Goal: Information Seeking & Learning: Find specific fact

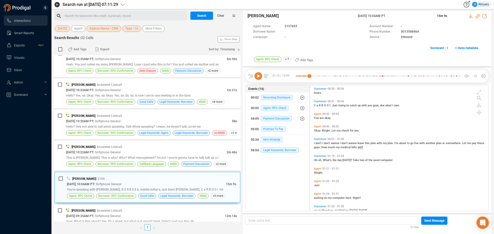
scroll to position [117, 176]
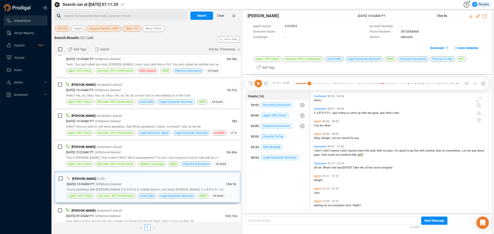
click at [257, 84] on icon at bounding box center [258, 84] width 8 height 8
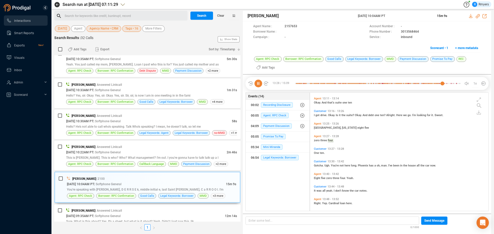
scroll to position [1803, 0]
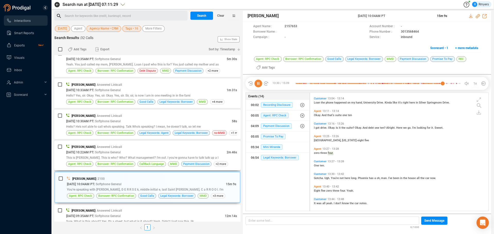
click at [90, 160] on div "This is [PERSON_NAME]. This is who? Who? What management? I'm out. I you're gon…" at bounding box center [151, 157] width 171 height 5
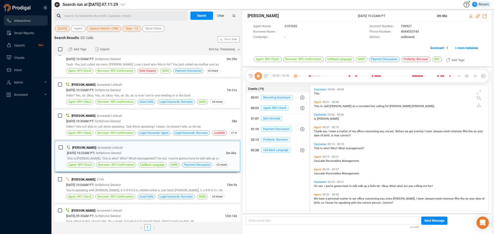
scroll to position [125, 176]
click at [257, 77] on icon at bounding box center [258, 76] width 8 height 8
click at [258, 74] on icon at bounding box center [258, 76] width 8 height 8
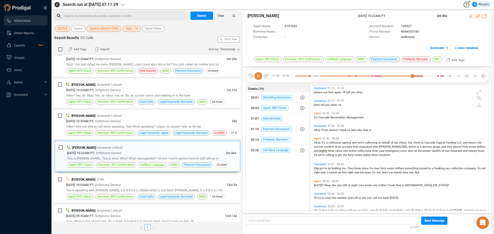
scroll to position [285, 0]
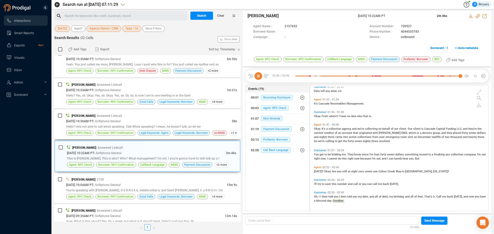
click at [150, 119] on div "[PERSON_NAME] | Answered Linkcall [DATE] 10:30AM PT | Softphone General 58s Hel…" at bounding box center [151, 124] width 171 height 23
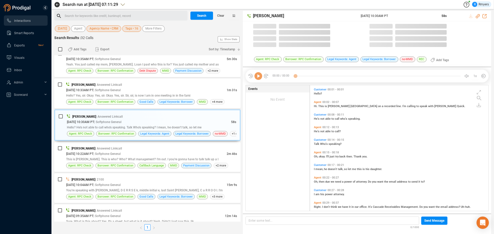
scroll to position [125, 176]
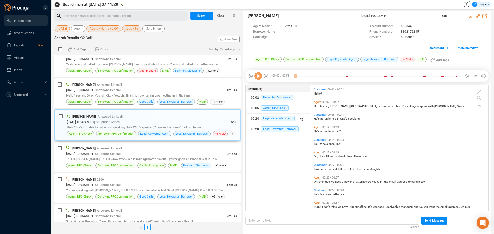
click at [259, 77] on icon at bounding box center [258, 76] width 8 height 8
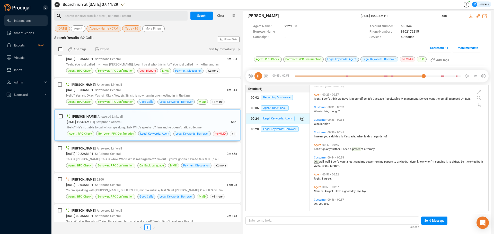
scroll to position [111, 0]
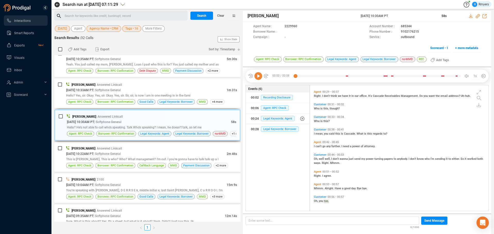
drag, startPoint x: 180, startPoint y: 94, endPoint x: 181, endPoint y: 126, distance: 31.7
click at [179, 94] on span "Hello? Yes, sir. Okay. Yes, sir. Okay. Yes, sir. Sir, sir, is now I am in one m…" at bounding box center [128, 96] width 124 height 4
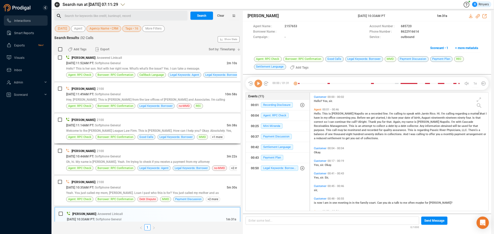
scroll to position [497, 0]
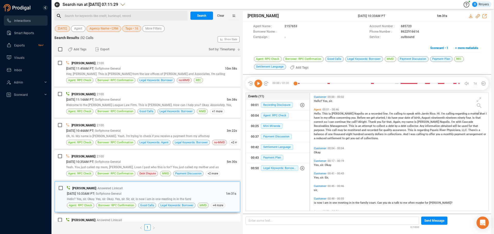
click at [258, 86] on icon at bounding box center [258, 84] width 8 height 8
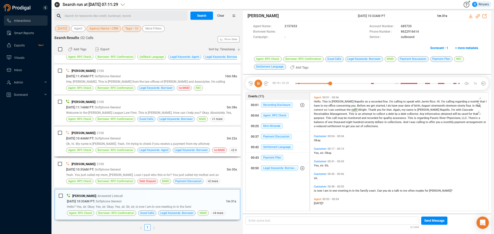
scroll to position [0, 0]
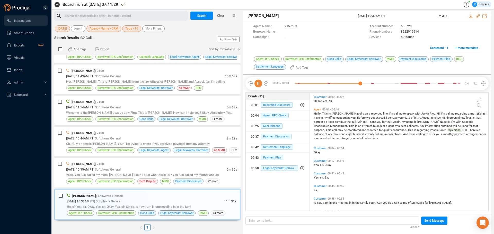
click at [105, 30] on span "Agency Name • CRM" at bounding box center [104, 28] width 29 height 6
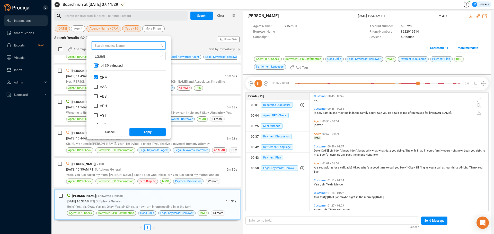
scroll to position [75, 0]
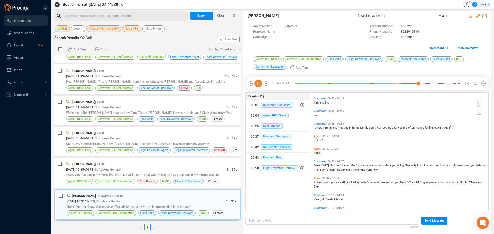
click at [180, 34] on div "Search for keywords like credit, bankrupt, record ﻿ Search Clear [DATE] Agent A…" at bounding box center [147, 123] width 186 height 224
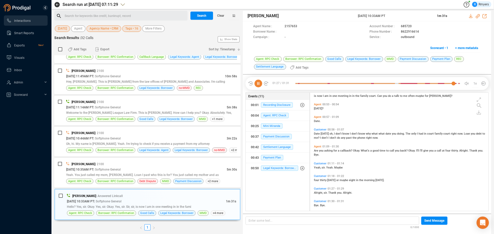
scroll to position [0, 0]
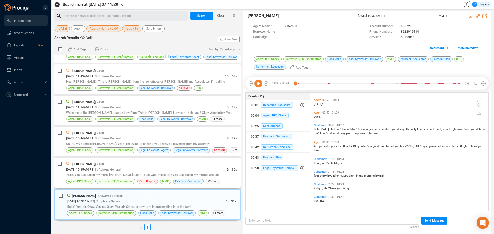
click at [156, 178] on div "[PERSON_NAME] | 2100 [DATE] 10:35AM PT | Softphone General 5m 30s Yeah. You jus…" at bounding box center [151, 173] width 171 height 23
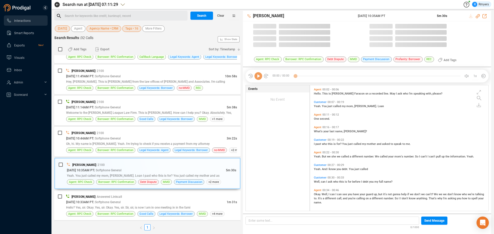
scroll to position [125, 176]
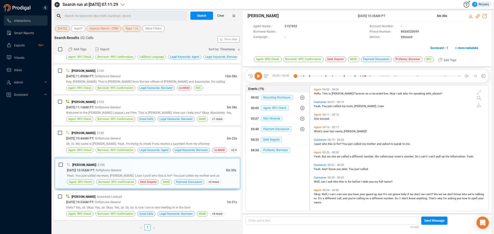
click at [256, 79] on icon at bounding box center [258, 76] width 8 height 8
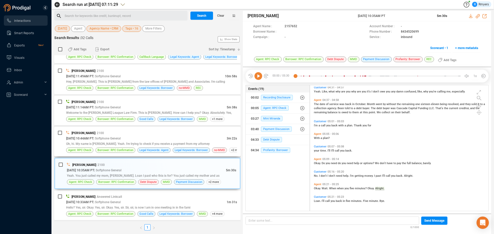
click at [110, 146] on div "Oh, hi. My name is [PERSON_NAME]. Yeah. I'm trying to check if you receive a pa…" at bounding box center [151, 143] width 171 height 5
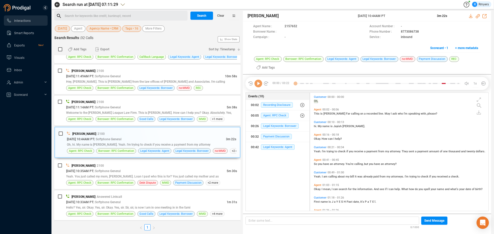
scroll to position [117, 176]
click at [259, 85] on icon at bounding box center [258, 84] width 8 height 8
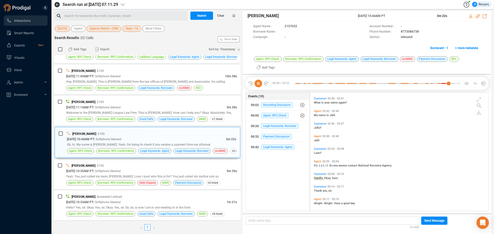
scroll to position [257, 0]
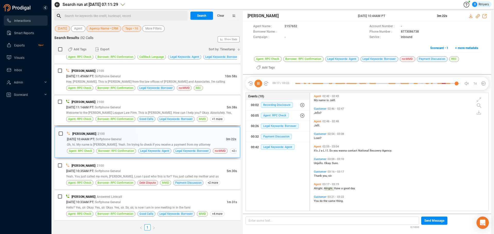
click at [193, 107] on div "[DATE] 11:14AM PT | Softphone General" at bounding box center [146, 107] width 161 height 5
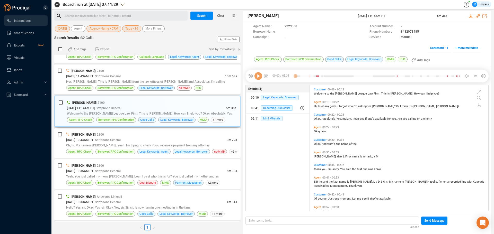
scroll to position [125, 176]
click at [258, 76] on icon at bounding box center [258, 76] width 8 height 8
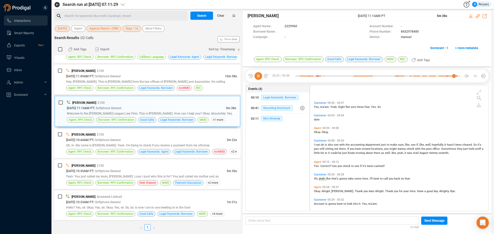
scroll to position [377, 0]
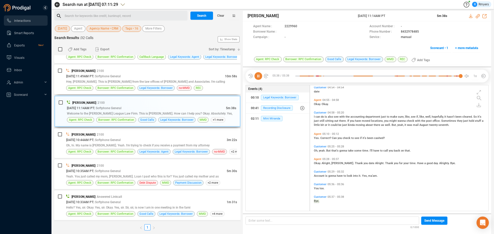
drag, startPoint x: 112, startPoint y: 79, endPoint x: 119, endPoint y: 111, distance: 33.2
click at [112, 80] on div "[PERSON_NAME] | 2100 [DATE] 11:49AM PT | Softphone General 10m 58s Hey, [PERSON…" at bounding box center [151, 79] width 171 height 23
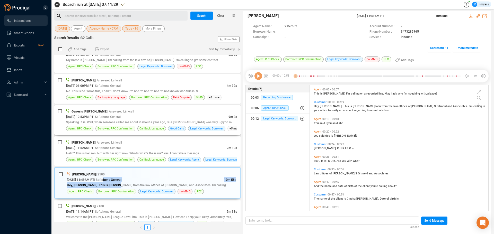
scroll to position [360, 0]
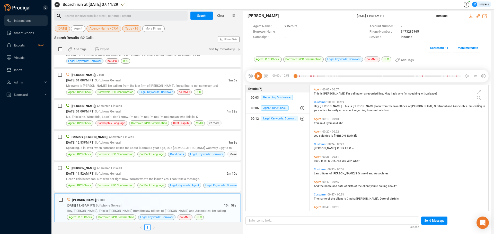
click at [257, 78] on icon at bounding box center [258, 76] width 8 height 8
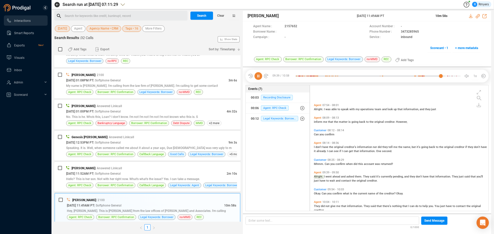
scroll to position [523, 0]
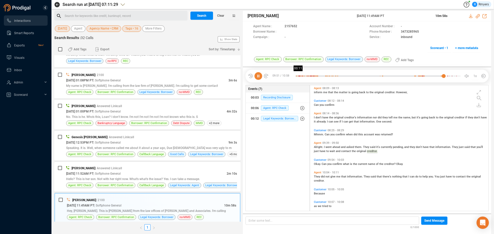
click at [297, 76] on div at bounding box center [377, 76] width 165 height 8
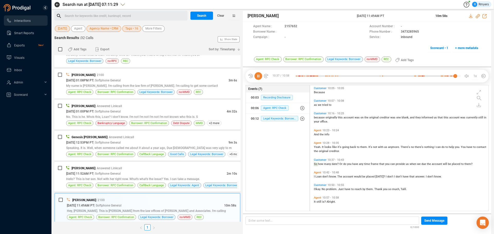
scroll to position [625, 0]
click at [83, 171] on div "[PERSON_NAME] | Answered Linkcall" at bounding box center [151, 168] width 171 height 5
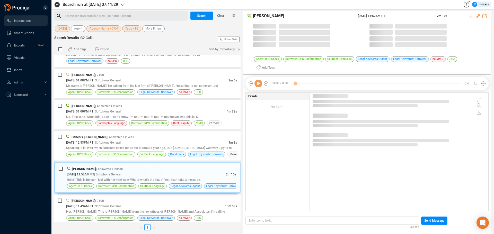
click at [258, 86] on icon at bounding box center [258, 84] width 8 height 8
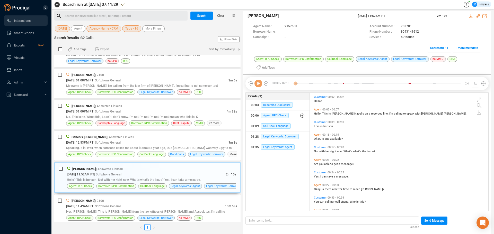
scroll to position [117, 176]
click at [258, 86] on icon at bounding box center [258, 84] width 8 height 8
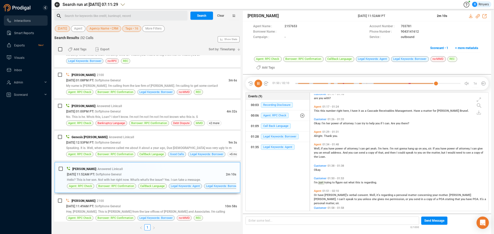
scroll to position [220, 0]
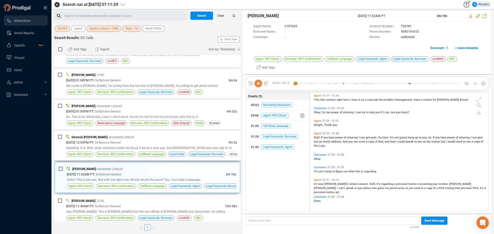
click at [115, 151] on div "Genesis [PERSON_NAME] | Answered Linkcall [DATE] 12:53PM PT | Softphone General…" at bounding box center [151, 146] width 171 height 23
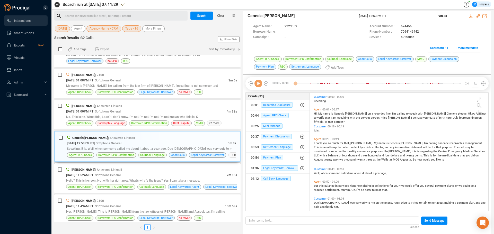
scroll to position [117, 176]
click at [256, 83] on icon at bounding box center [258, 84] width 8 height 8
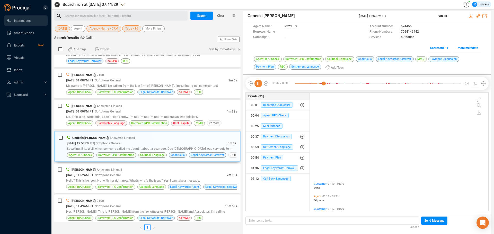
scroll to position [149, 0]
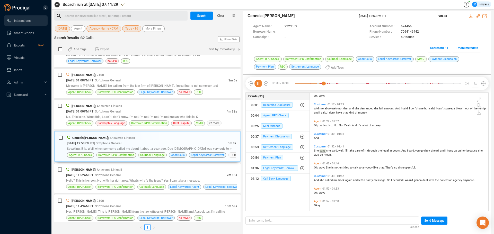
click at [319, 100] on div "Agent 01:11 - 01:11 Oh, wow." at bounding box center [400, 95] width 175 height 13
click at [315, 109] on span "told" at bounding box center [317, 108] width 6 height 3
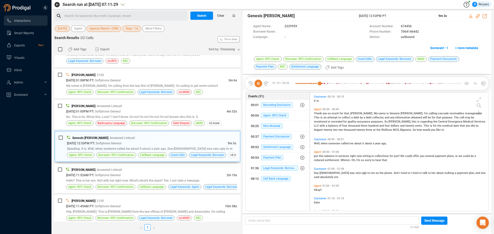
scroll to position [0, 0]
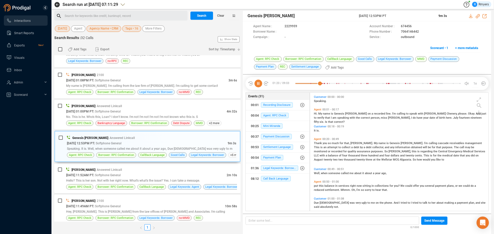
click at [316, 142] on span "Thank" at bounding box center [318, 143] width 9 height 3
drag, startPoint x: 399, startPoint y: 32, endPoint x: 421, endPoint y: 33, distance: 21.4
click at [395, 33] on div "Phone Number : [PHONE_NUMBER]" at bounding box center [424, 31] width 111 height 5
copy div "7064146442"
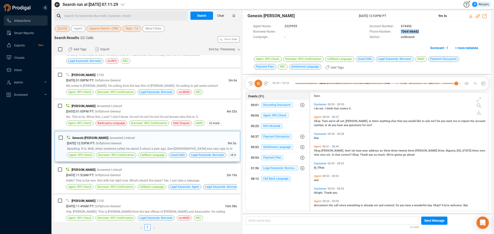
scroll to position [1146, 0]
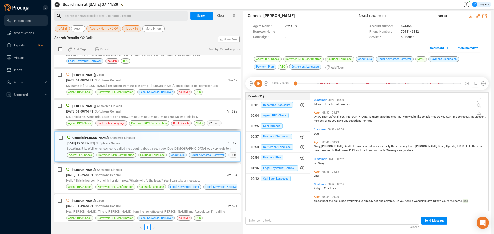
drag, startPoint x: 115, startPoint y: 111, endPoint x: 116, endPoint y: 163, distance: 52.5
click at [116, 111] on span "| Softphone General" at bounding box center [106, 112] width 27 height 4
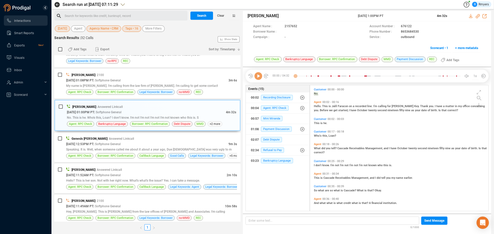
scroll to position [125, 176]
click at [259, 76] on icon at bounding box center [258, 76] width 8 height 8
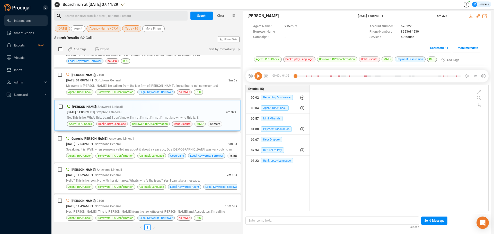
scroll to position [0, 0]
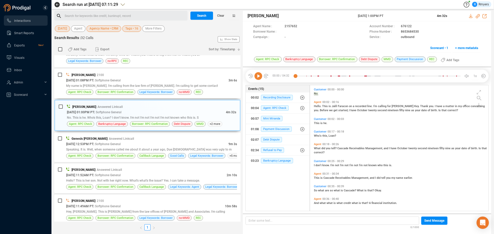
drag, startPoint x: 123, startPoint y: 77, endPoint x: 123, endPoint y: 100, distance: 22.9
click at [123, 81] on div "[PERSON_NAME] | 2100 [DATE] 01:08PM PT | Softphone General 3m 6s My name is [PE…" at bounding box center [151, 83] width 171 height 23
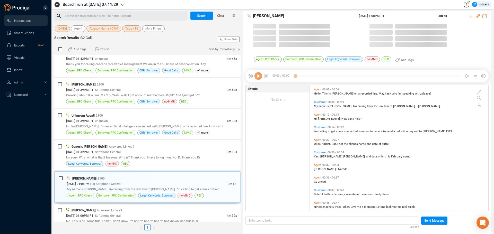
scroll to position [125, 176]
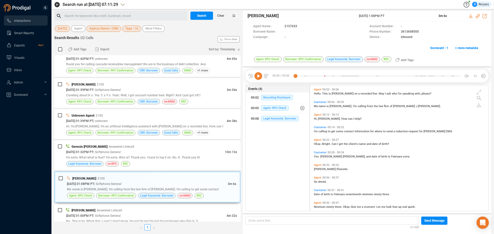
click at [260, 79] on icon at bounding box center [258, 76] width 8 height 8
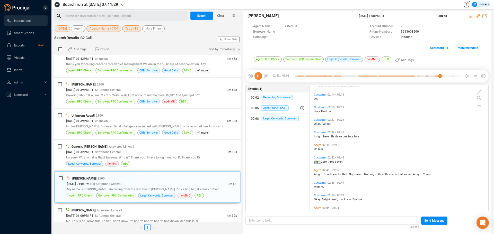
scroll to position [254, 0]
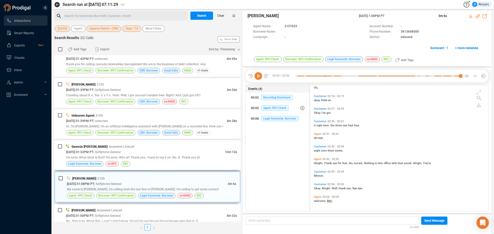
click at [175, 153] on div "[DATE] 01:32PM PT | Softphone General" at bounding box center [145, 151] width 159 height 5
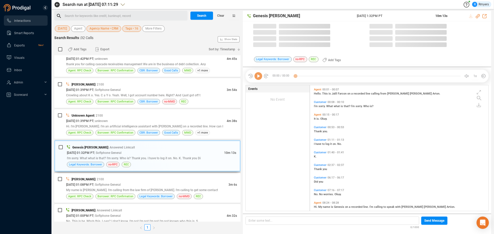
scroll to position [125, 176]
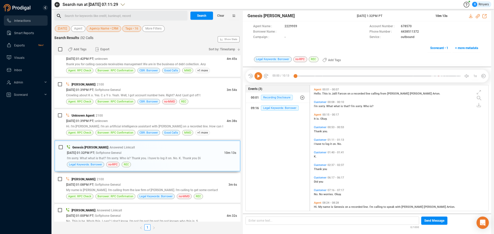
click at [258, 77] on icon at bounding box center [258, 76] width 8 height 8
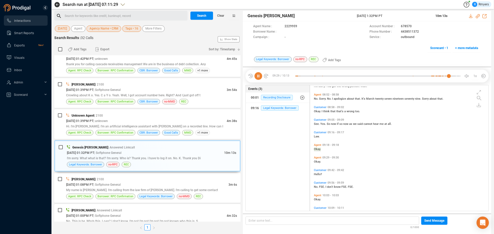
scroll to position [199, 0]
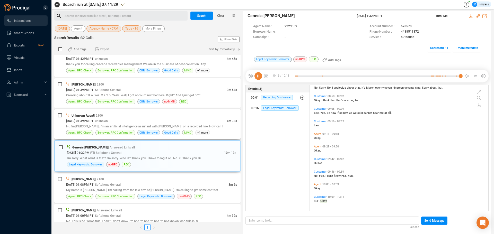
click at [151, 125] on span "Hi. I'm [PERSON_NAME]. I'm an artificial intelligence assistant with [PERSON_NA…" at bounding box center [144, 127] width 157 height 4
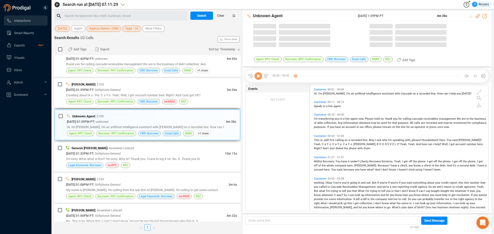
scroll to position [125, 176]
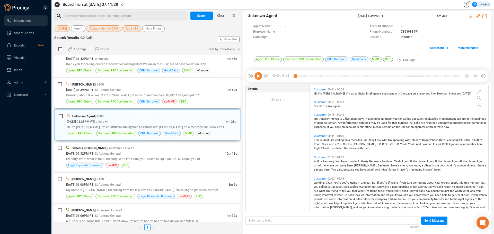
click at [144, 87] on div "[PERSON_NAME] | 2100" at bounding box center [151, 84] width 171 height 5
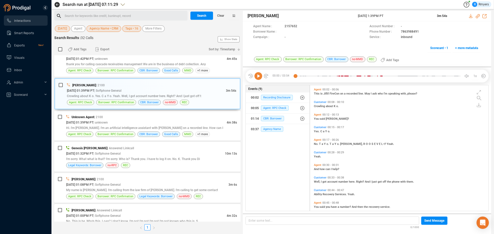
click at [260, 77] on icon at bounding box center [258, 76] width 8 height 8
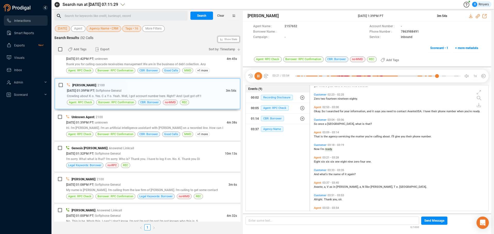
scroll to position [452, 0]
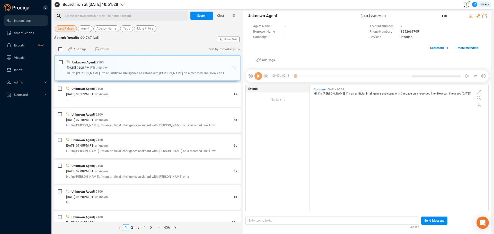
scroll to position [125, 176]
click at [64, 29] on span "Last 7 days" at bounding box center [66, 28] width 16 height 6
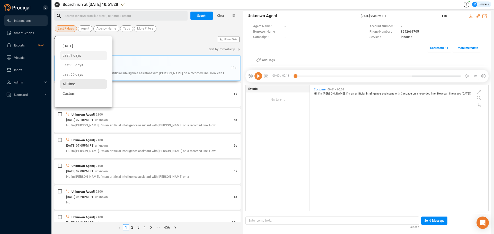
click at [68, 87] on div "All Time" at bounding box center [83, 85] width 47 height 10
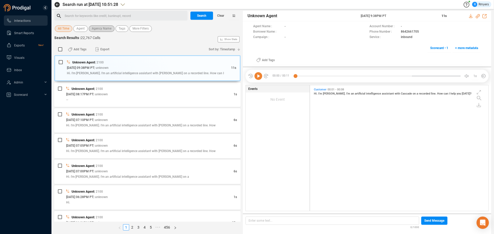
click at [102, 29] on span "Agency Name" at bounding box center [102, 28] width 20 height 6
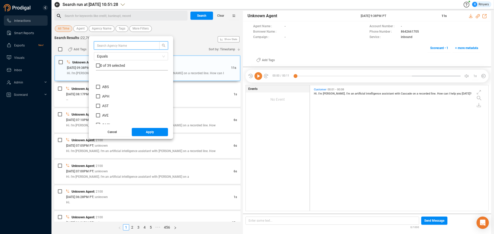
scroll to position [77, 0]
click at [104, 104] on span "CRM" at bounding box center [106, 105] width 8 height 4
click at [100, 104] on input "CRM" at bounding box center [98, 105] width 4 height 4
checkbox input "true"
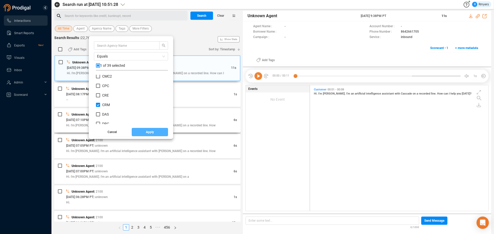
click at [138, 132] on button "Apply" at bounding box center [150, 132] width 37 height 8
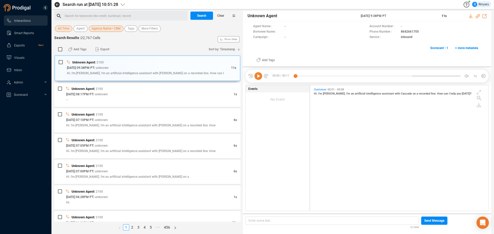
click at [103, 14] on div "Search for keywords like credit, bankrupt, record ﻿" at bounding box center [125, 16] width 121 height 8
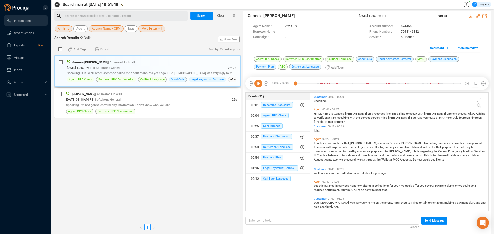
scroll to position [117, 176]
click at [144, 97] on div "07/07/2025 @ 08:18AM PT | Softphone General" at bounding box center [149, 99] width 166 height 5
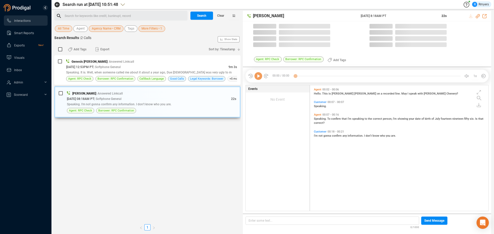
scroll to position [125, 176]
